Goal: Task Accomplishment & Management: Use online tool/utility

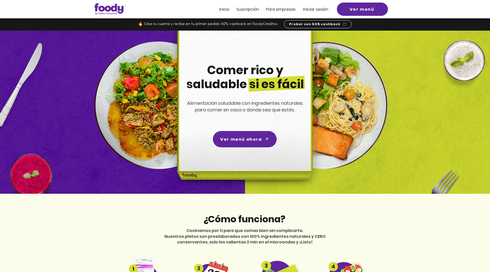
click at [308, 9] on span "Iniciar sesión" at bounding box center [315, 9] width 25 height 6
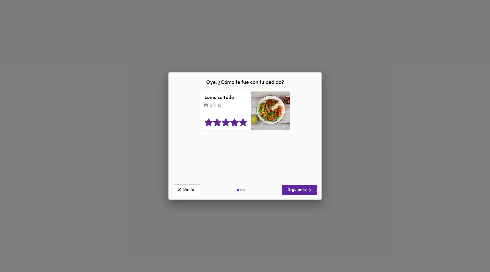
click at [242, 121] on icon at bounding box center [243, 123] width 9 height 8
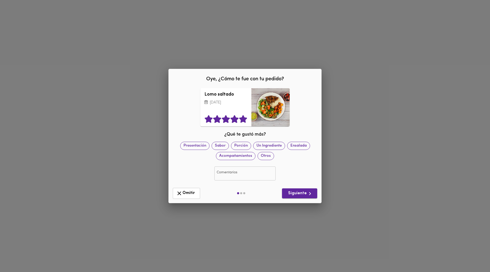
click at [301, 191] on span "Siguiente" at bounding box center [299, 194] width 27 height 6
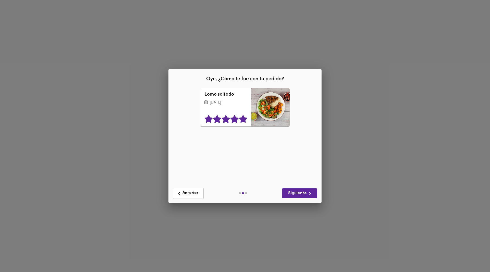
click at [244, 119] on icon at bounding box center [243, 119] width 8 height 8
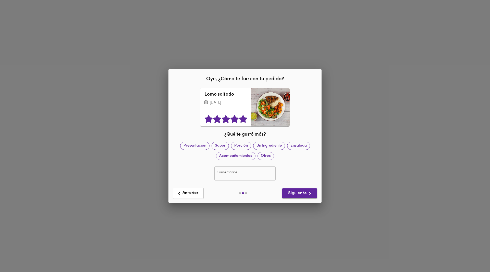
click at [291, 192] on span "Siguiente" at bounding box center [299, 194] width 27 height 6
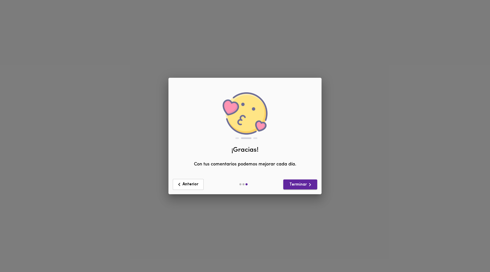
drag, startPoint x: 301, startPoint y: 188, endPoint x: 300, endPoint y: 186, distance: 2.8
click at [300, 186] on button "Terminar" at bounding box center [300, 185] width 34 height 10
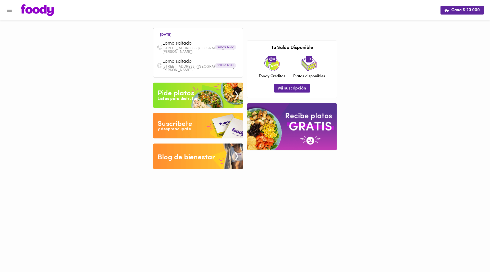
click at [11, 9] on icon "Menu" at bounding box center [9, 10] width 5 height 3
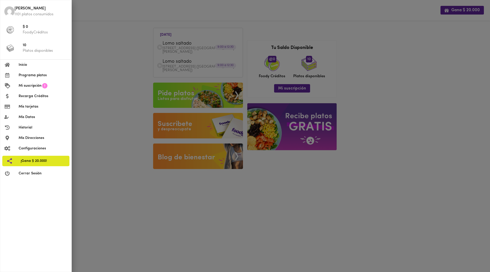
click at [34, 74] on span "Programa platos" at bounding box center [43, 75] width 49 height 5
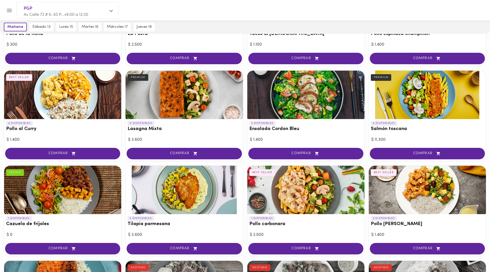
scroll to position [182, 0]
